Goal: Use online tool/utility

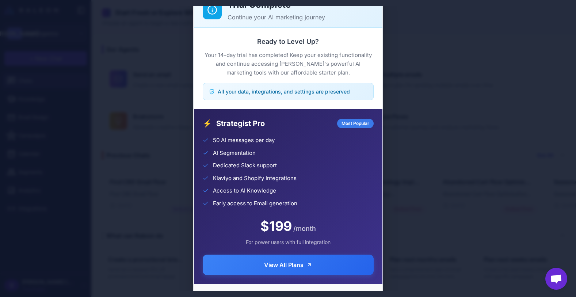
click at [465, 80] on div "Trial Complete Continue your AI marketing journey Ready to Level Up? Your 14-da…" at bounding box center [288, 148] width 576 height 285
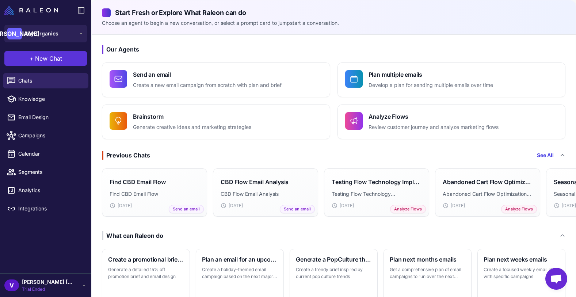
click at [38, 55] on span "New Chat" at bounding box center [48, 58] width 27 height 9
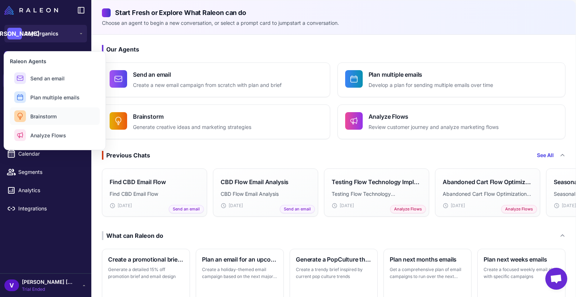
click at [46, 118] on span "Brainstorm" at bounding box center [43, 116] width 26 height 8
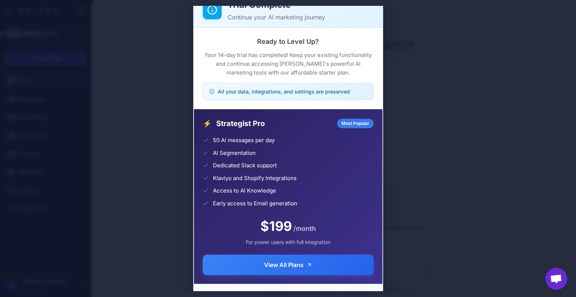
click at [478, 162] on div "Trial Complete Continue your AI marketing journey Ready to Level Up? Your 14-da…" at bounding box center [288, 148] width 576 height 285
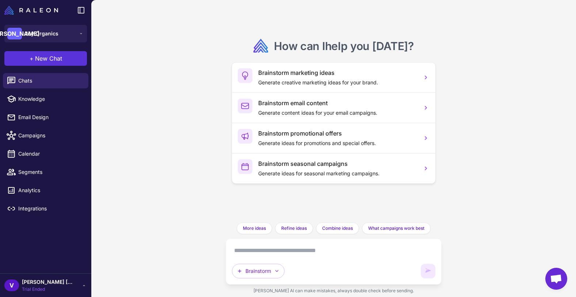
click at [40, 59] on span "New Chat" at bounding box center [48, 58] width 27 height 9
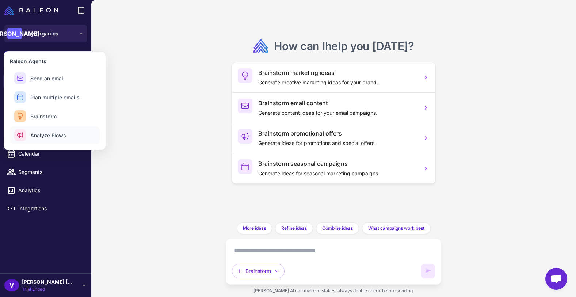
click at [39, 133] on span "Analyze Flows" at bounding box center [48, 135] width 36 height 8
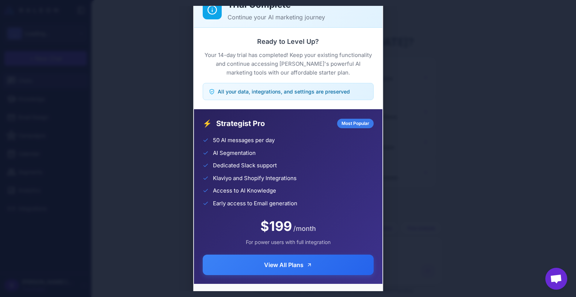
click at [249, 251] on div "⚡ Strategist Pro Most Popular 50 AI messages per day AI Segmentation Dedicated …" at bounding box center [288, 196] width 188 height 174
click at [450, 153] on div "Trial Complete Continue your AI marketing journey Ready to Level Up? Your 14-da…" at bounding box center [288, 148] width 576 height 285
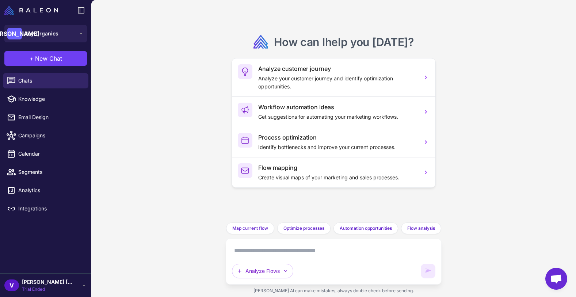
click at [249, 252] on textarea at bounding box center [333, 251] width 203 height 12
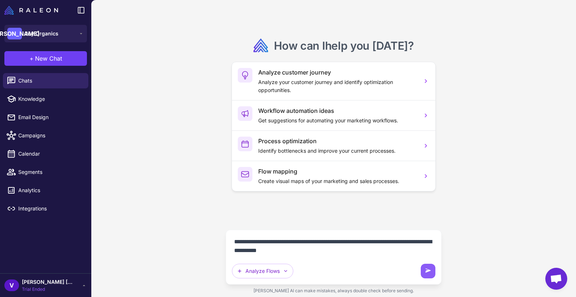
type textarea "**********"
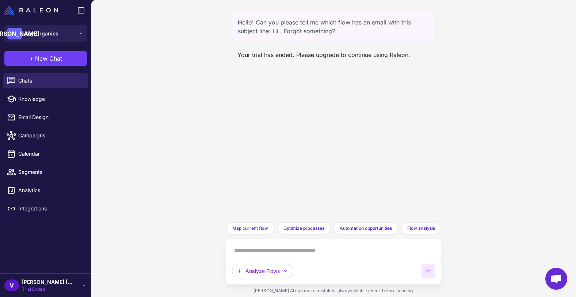
click at [39, 288] on span "Trial Ended" at bounding box center [47, 289] width 51 height 7
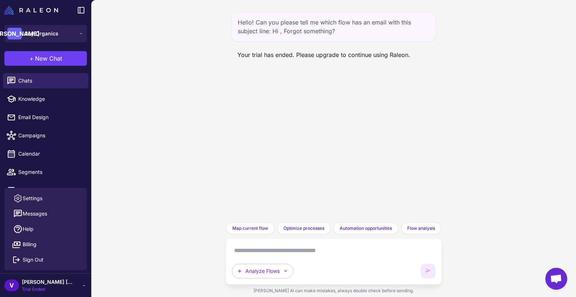
click at [182, 192] on div "Hello! Can you please tell me which flow has an email with this subject line: H…" at bounding box center [333, 148] width 484 height 297
